Goal: Information Seeking & Learning: Learn about a topic

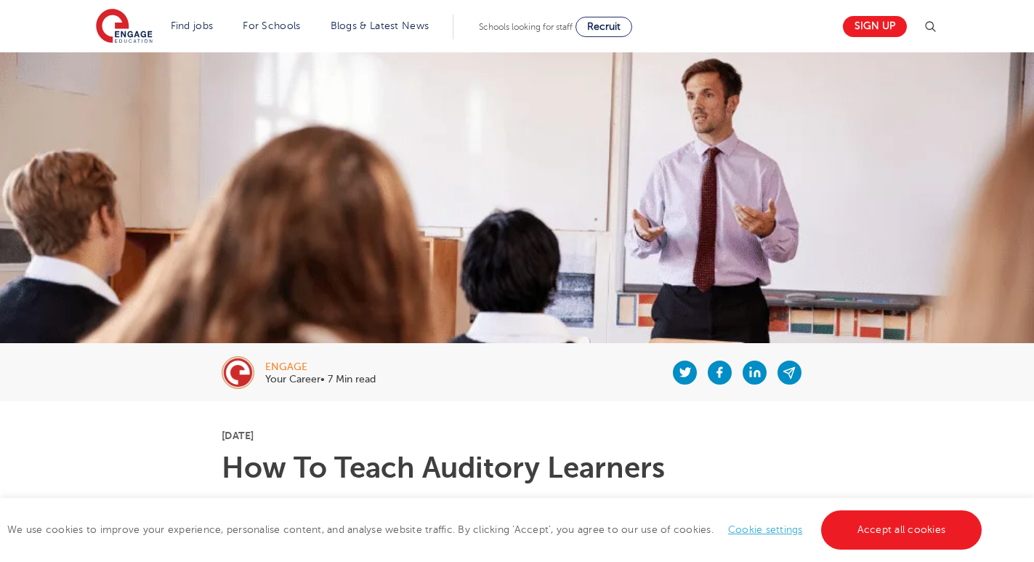
click at [930, 26] on img at bounding box center [930, 26] width 17 height 17
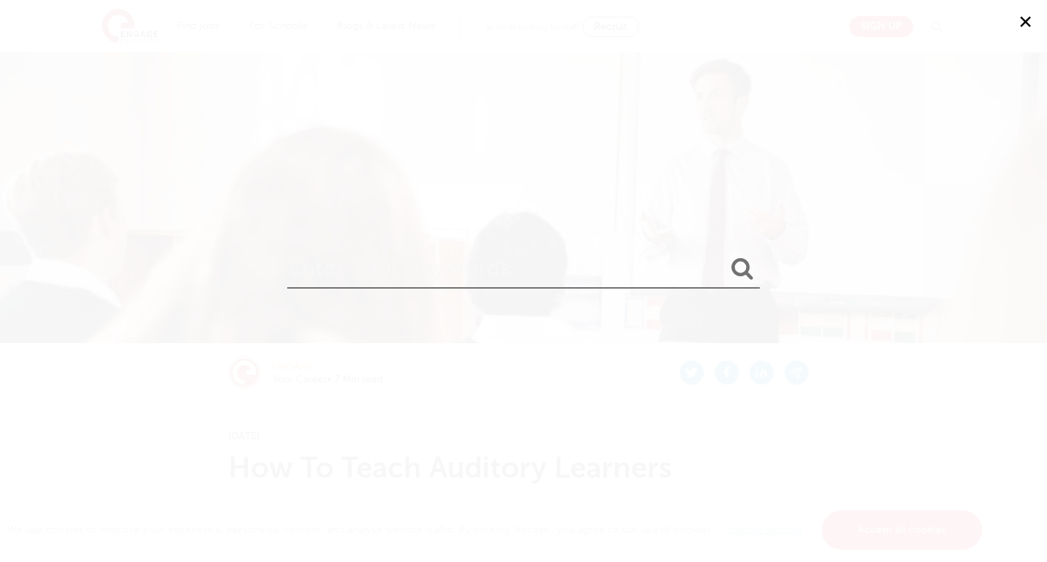
click at [412, 251] on input "search" at bounding box center [523, 264] width 472 height 47
type input "kinesthetic learning"
click at [725, 256] on button "submit" at bounding box center [742, 269] width 35 height 27
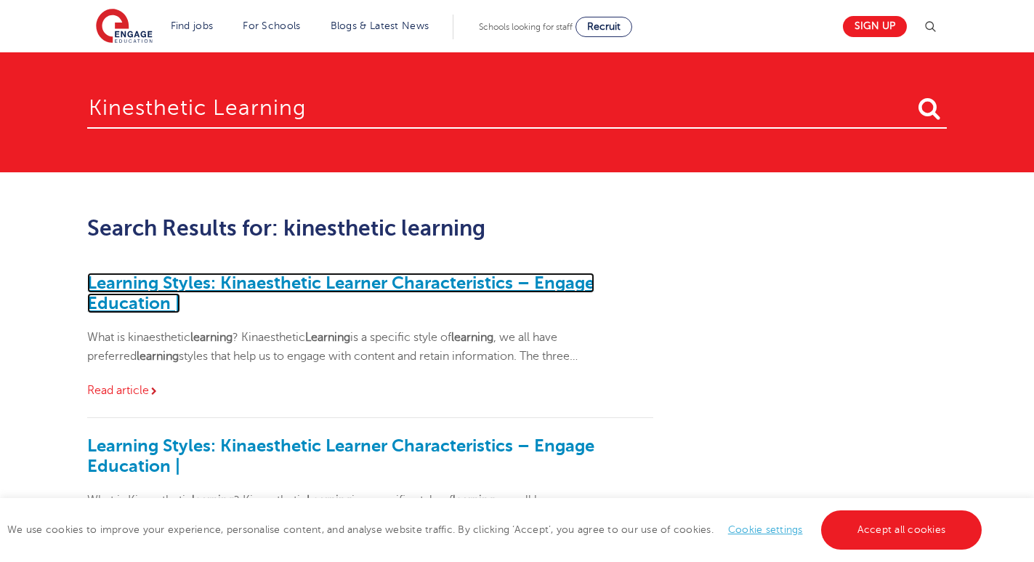
click at [331, 287] on link "Learning Styles: Kinaesthetic Learner Characteristics – Engage Education |" at bounding box center [340, 293] width 507 height 41
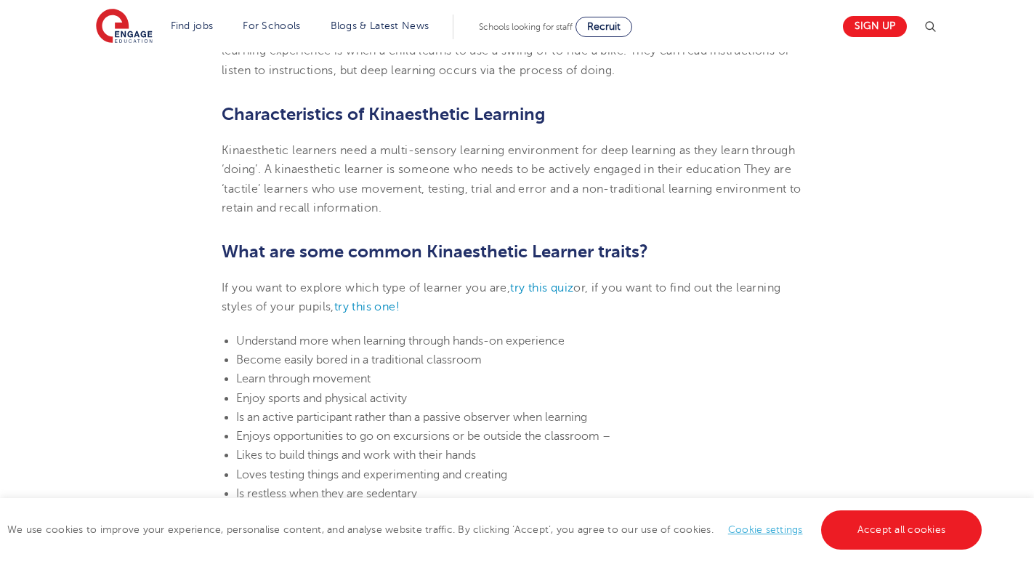
scroll to position [637, 0]
